Goal: Complete application form: Complete application form

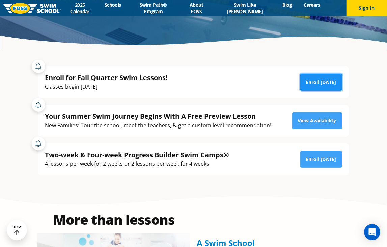
click at [319, 79] on link "Enroll [DATE]" at bounding box center [322, 82] width 42 height 17
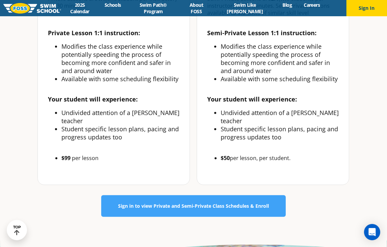
scroll to position [326, 0]
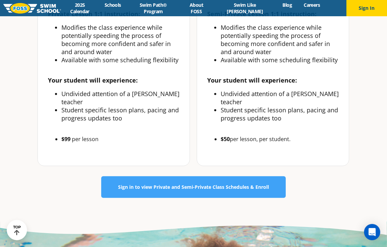
click at [151, 176] on link "Sign in to view Private and Semi-Private Class Schedules & Enroll" at bounding box center [193, 187] width 185 height 22
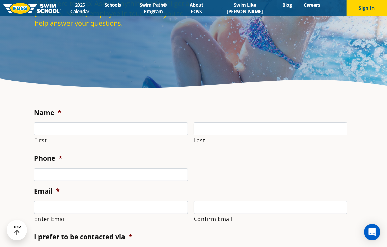
scroll to position [77, 0]
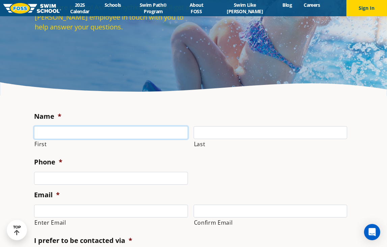
click at [103, 129] on input "First" at bounding box center [111, 132] width 154 height 13
type input "[PERSON_NAME]"
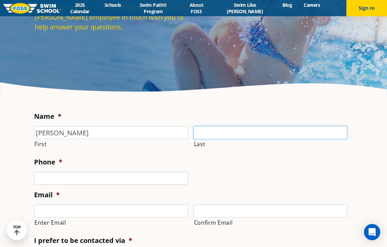
type input "Plec"
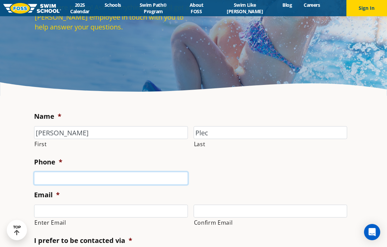
type input "7637726814"
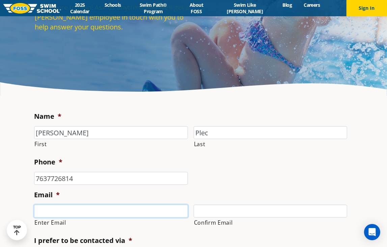
type input "[EMAIL_ADDRESS][DOMAIN_NAME]"
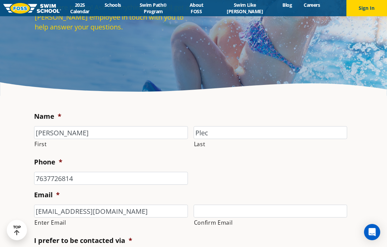
type input "[EMAIL_ADDRESS][DOMAIN_NAME]"
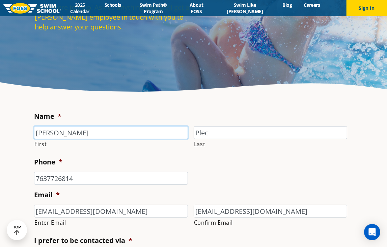
type input "[PHONE_NUMBER]"
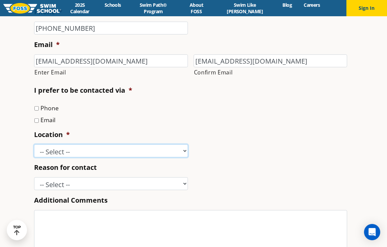
click at [120, 157] on select "-- Select -- [GEOGRAPHIC_DATA], [GEOGRAPHIC_DATA] [GEOGRAPHIC_DATA] [GEOGRAPHIC…" at bounding box center [111, 150] width 154 height 13
select select "MPG"
click at [34, 144] on select "-- Select -- [GEOGRAPHIC_DATA], [GEOGRAPHIC_DATA] [GEOGRAPHIC_DATA] [GEOGRAPHIC…" at bounding box center [111, 150] width 154 height 13
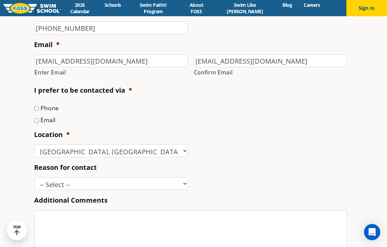
click at [46, 120] on label "Email" at bounding box center [48, 119] width 15 height 9
click at [39, 120] on input "Email" at bounding box center [36, 120] width 4 height 4
checkbox input "true"
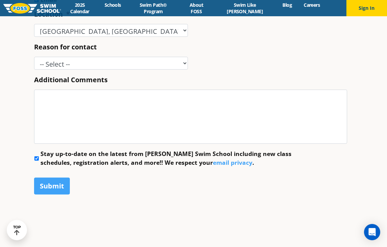
scroll to position [368, 0]
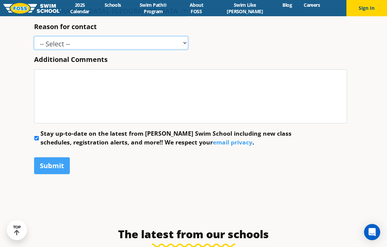
click at [109, 42] on select "-- Select -- Enrollment issue Program question What level is best for my child?…" at bounding box center [111, 42] width 154 height 13
select select "Program question"
click at [34, 36] on select "-- Select -- Enrollment issue Program question What level is best for my child?…" at bounding box center [111, 42] width 154 height 13
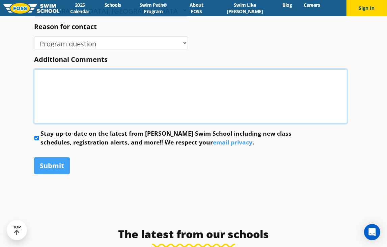
click at [112, 79] on textarea "Additional Comments" at bounding box center [190, 96] width 313 height 54
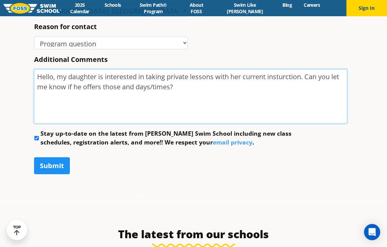
type textarea "Hello, my daughter is interested in taking private lessons with her current ins…"
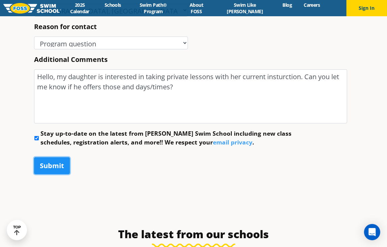
click at [44, 164] on input "Submit" at bounding box center [52, 165] width 36 height 17
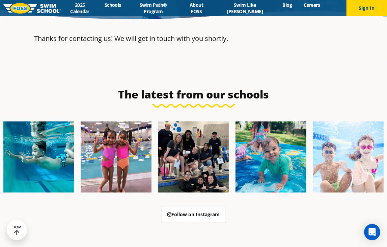
scroll to position [0, 0]
click at [112, 3] on link "Schools" at bounding box center [113, 5] width 28 height 6
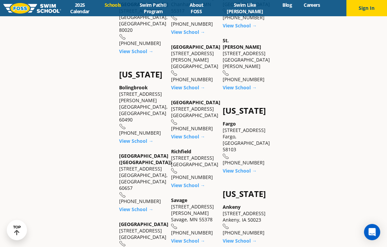
scroll to position [415, 0]
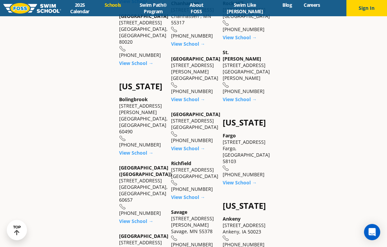
click at [184, 98] on div "Minnesota Apple Valley 14969 Florence Trail Suite 200 Apple Valley, MN 55124 (9…" at bounding box center [193, 160] width 45 height 657
click at [182, 88] on div "Maple Grove 9455 Garland Lane Maple Grove, MN 55311 (763) 416-8993" at bounding box center [193, 74] width 45 height 39
click at [182, 96] on link "View School →" at bounding box center [188, 99] width 34 height 6
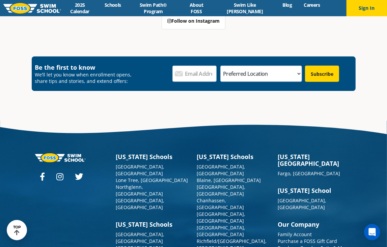
scroll to position [2367, 0]
